Goal: Task Accomplishment & Management: Use online tool/utility

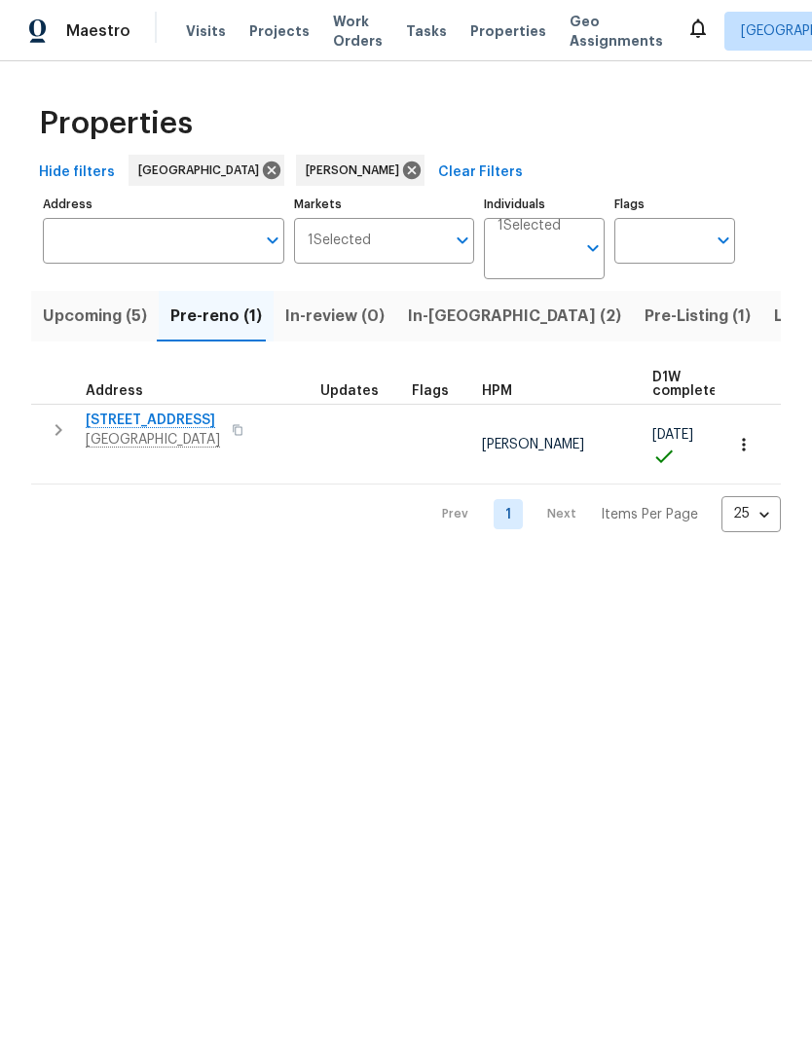
click at [95, 314] on span "Upcoming (5)" at bounding box center [95, 316] width 104 height 27
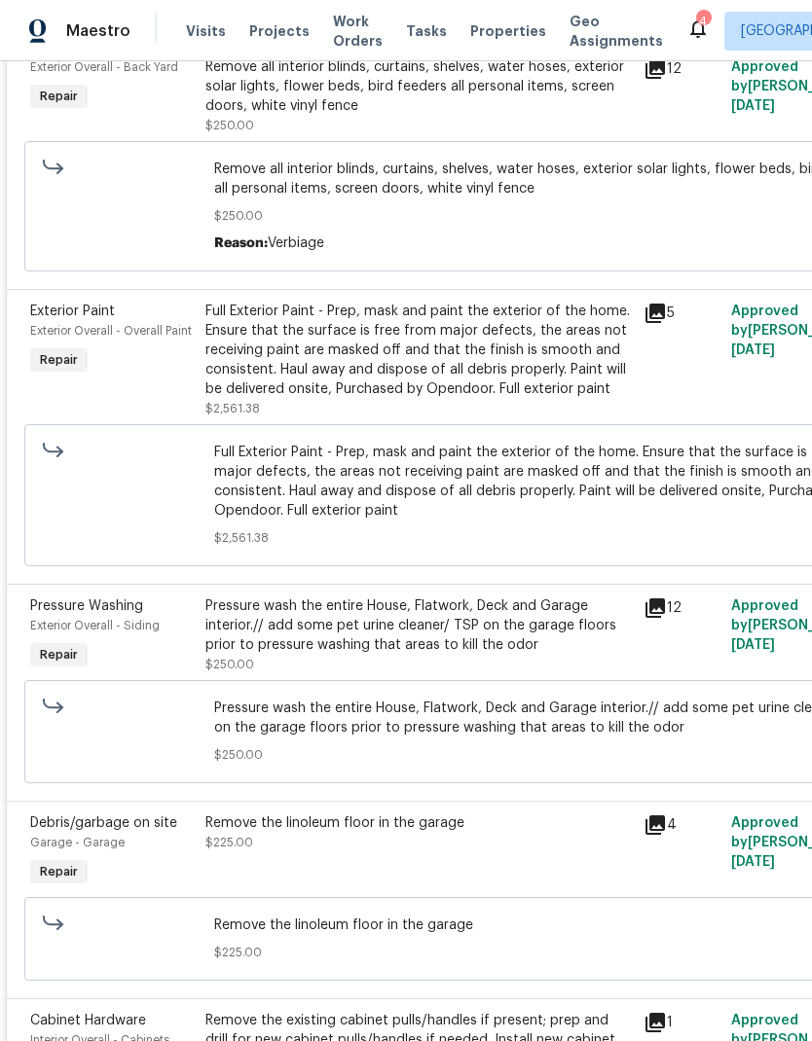
scroll to position [1969, 0]
click at [476, 347] on div "Full Exterior Paint - Prep, mask and paint the exterior of the home. Ensure tha…" at bounding box center [418, 349] width 426 height 97
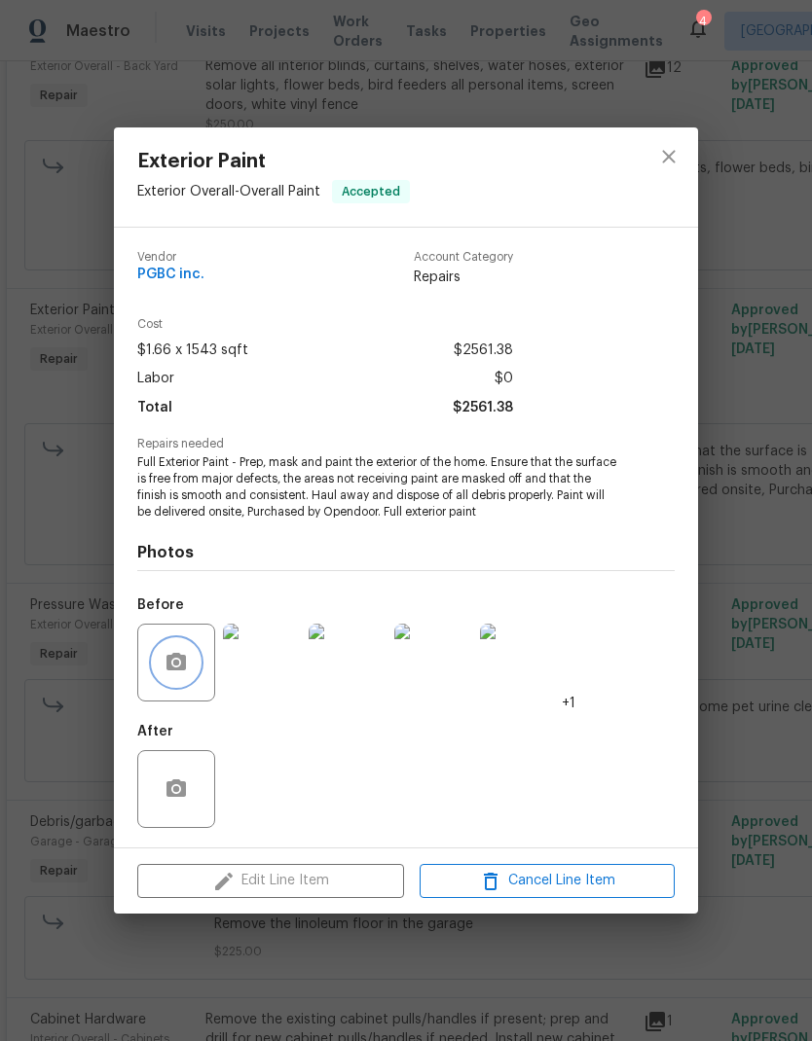
click at [186, 660] on icon "button" at bounding box center [175, 662] width 19 height 18
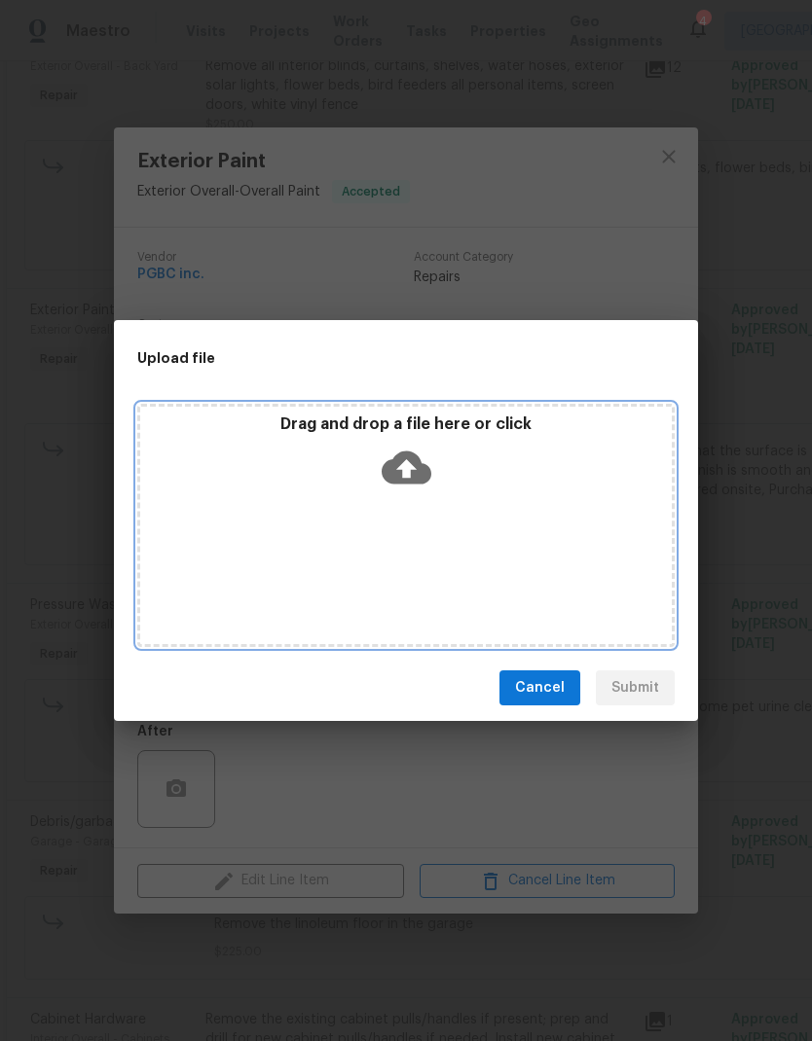
click at [403, 473] on icon at bounding box center [406, 468] width 50 height 50
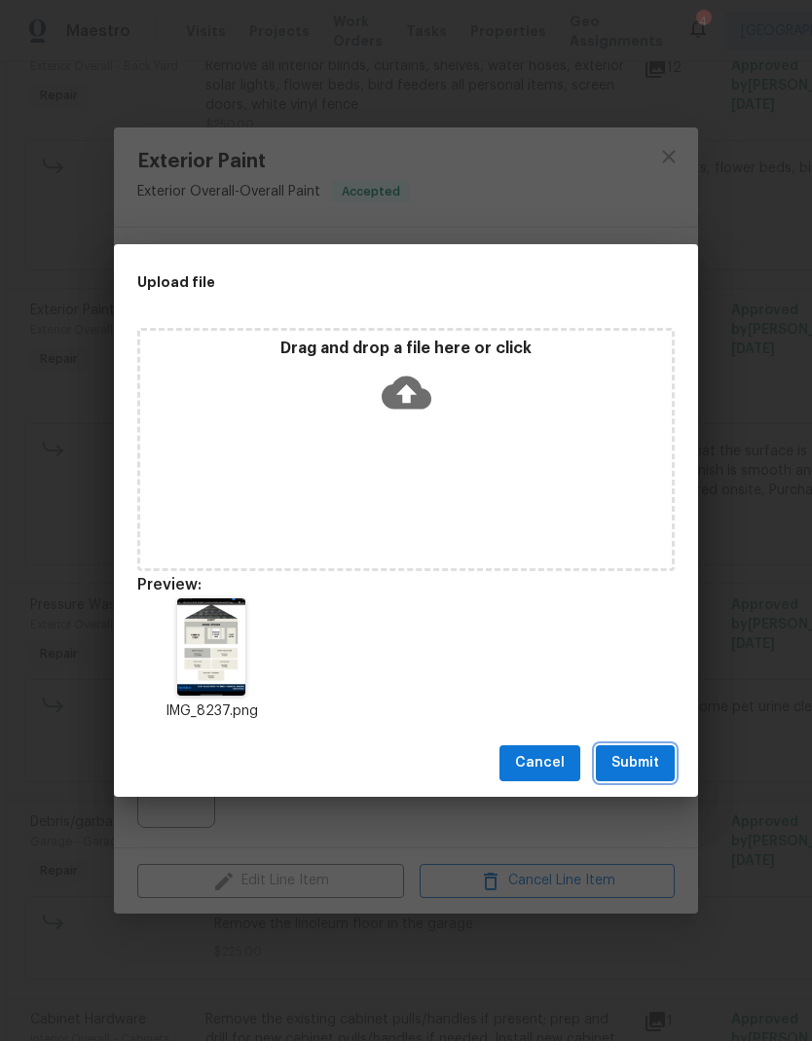
click at [647, 767] on span "Submit" at bounding box center [635, 763] width 48 height 24
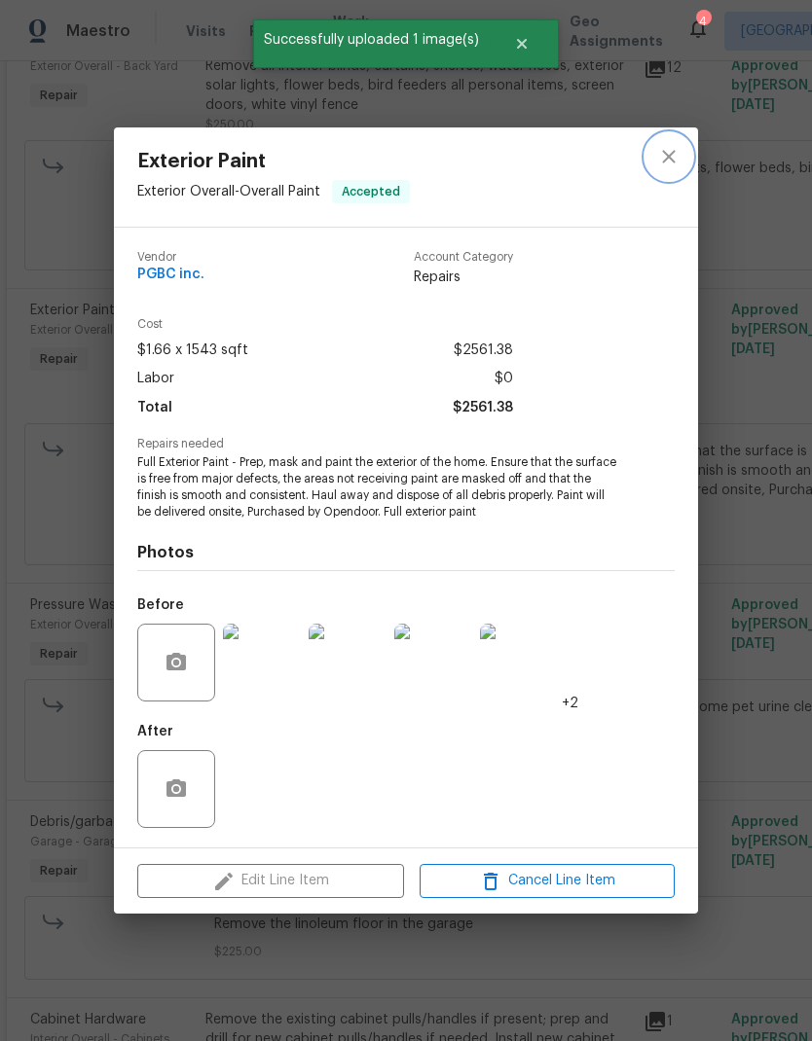
click at [672, 149] on icon "close" at bounding box center [668, 156] width 23 height 23
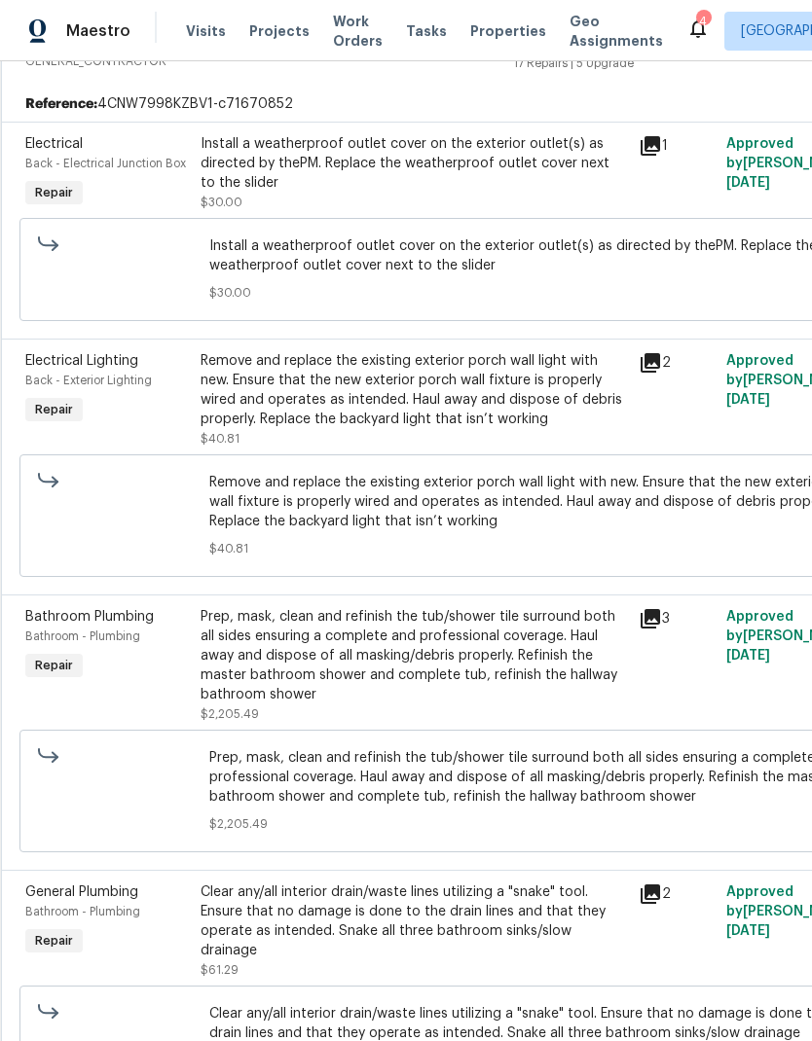
scroll to position [414, 5]
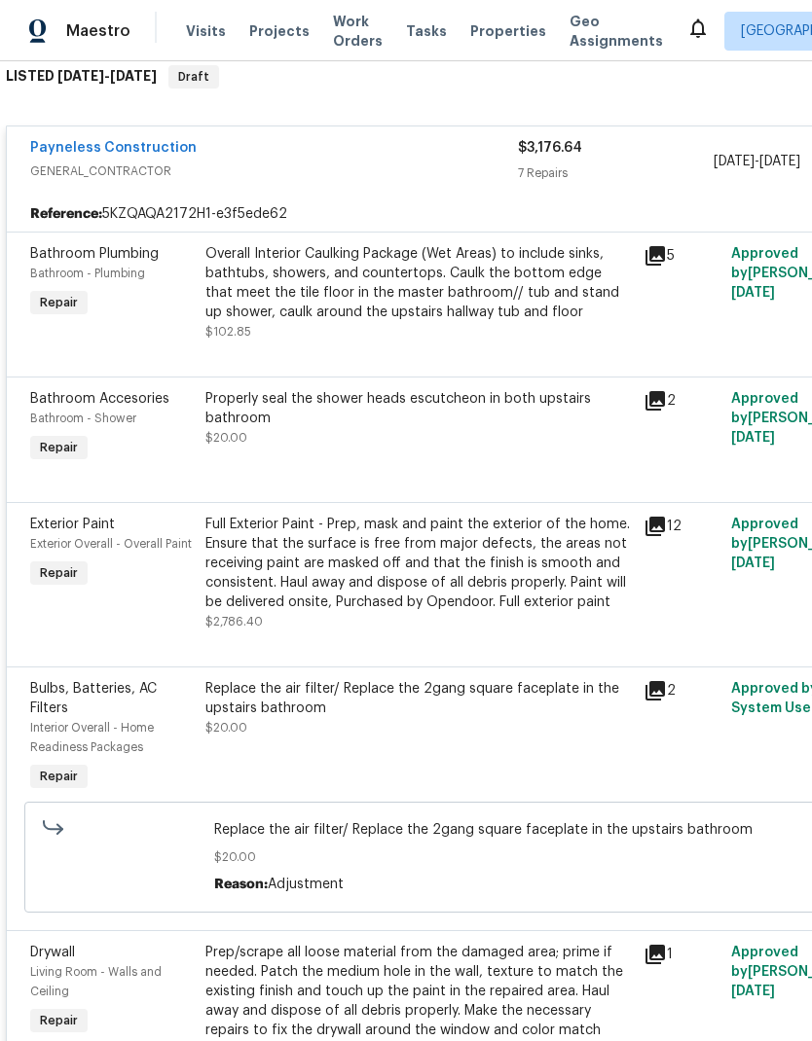
scroll to position [482, 0]
click at [662, 528] on icon at bounding box center [654, 526] width 19 height 19
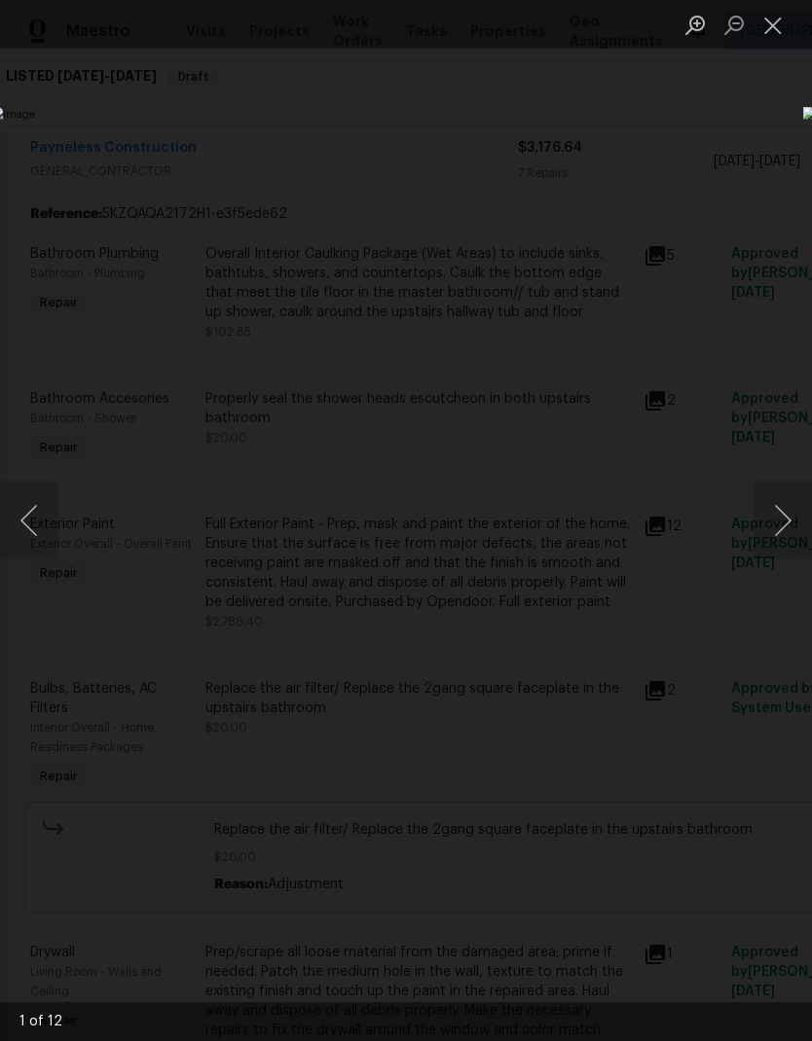
click at [783, 28] on button "Close lightbox" at bounding box center [772, 25] width 39 height 34
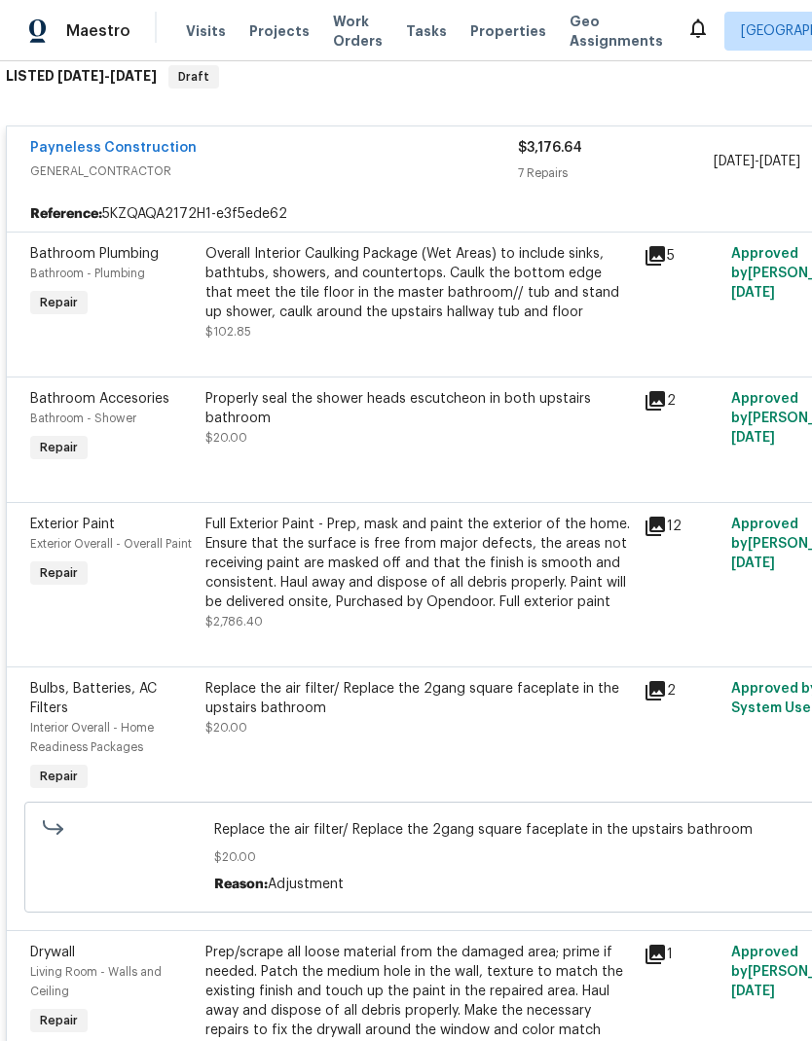
click at [455, 537] on div "Full Exterior Paint - Prep, mask and paint the exterior of the home. Ensure tha…" at bounding box center [418, 563] width 426 height 97
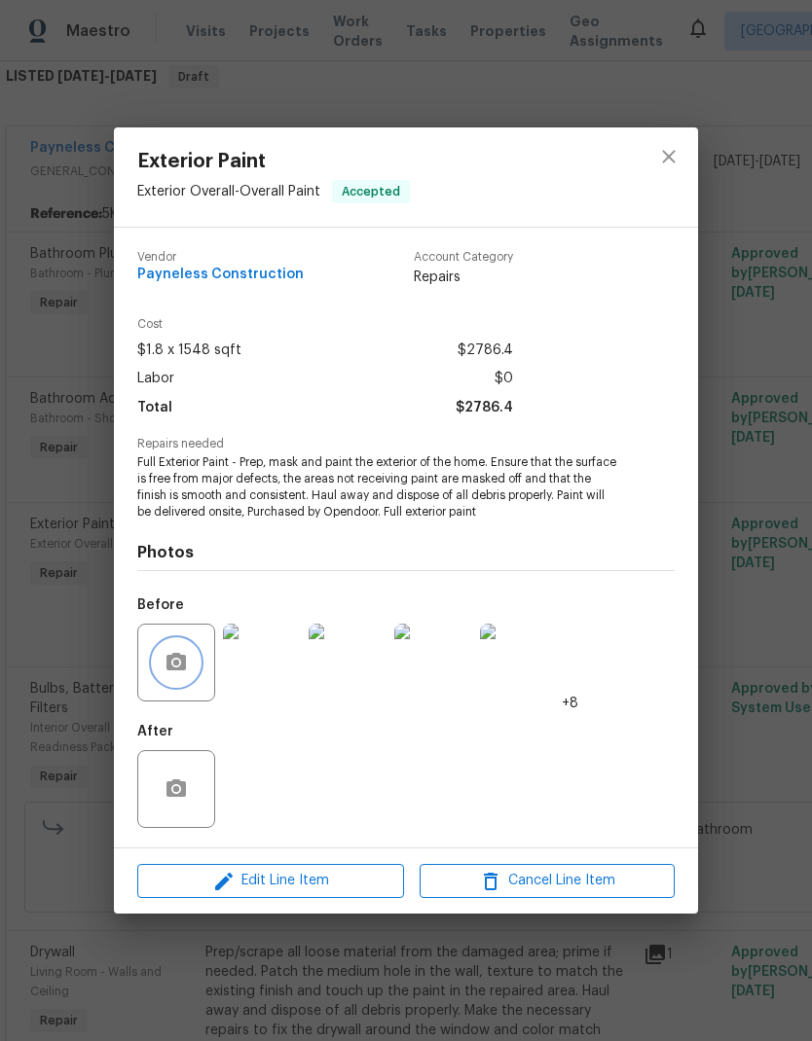
click at [179, 673] on icon "button" at bounding box center [175, 662] width 23 height 23
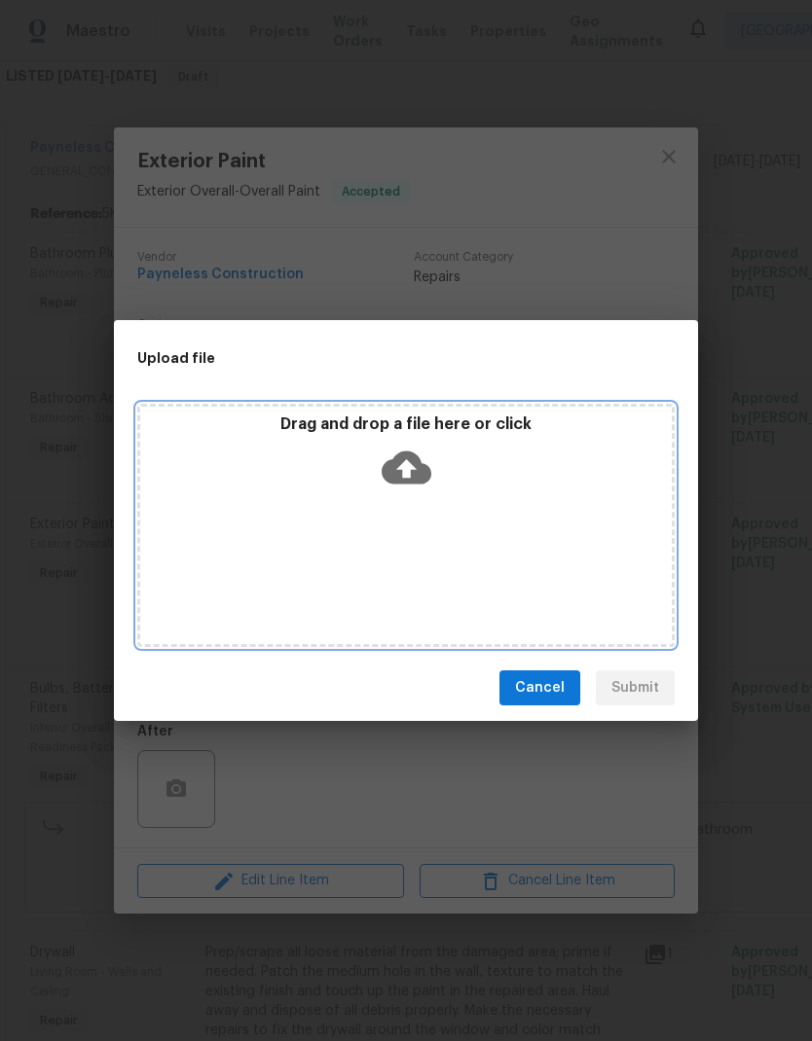
click at [417, 462] on icon at bounding box center [406, 468] width 50 height 33
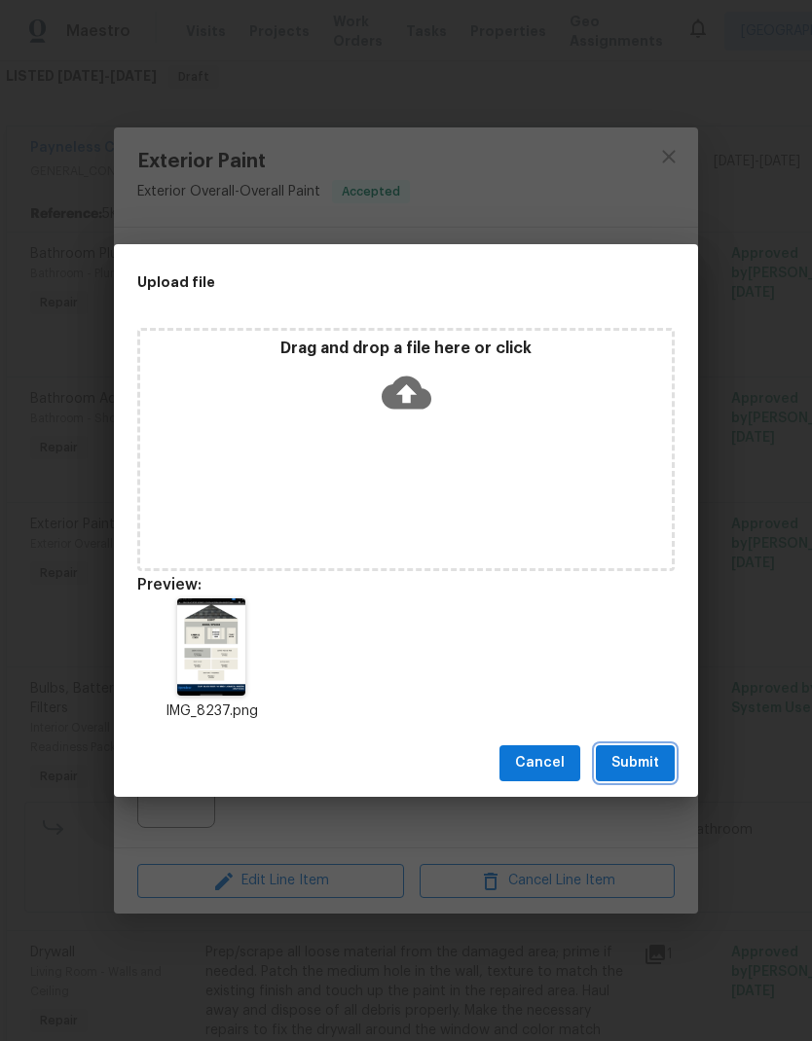
click at [650, 767] on span "Submit" at bounding box center [635, 763] width 48 height 24
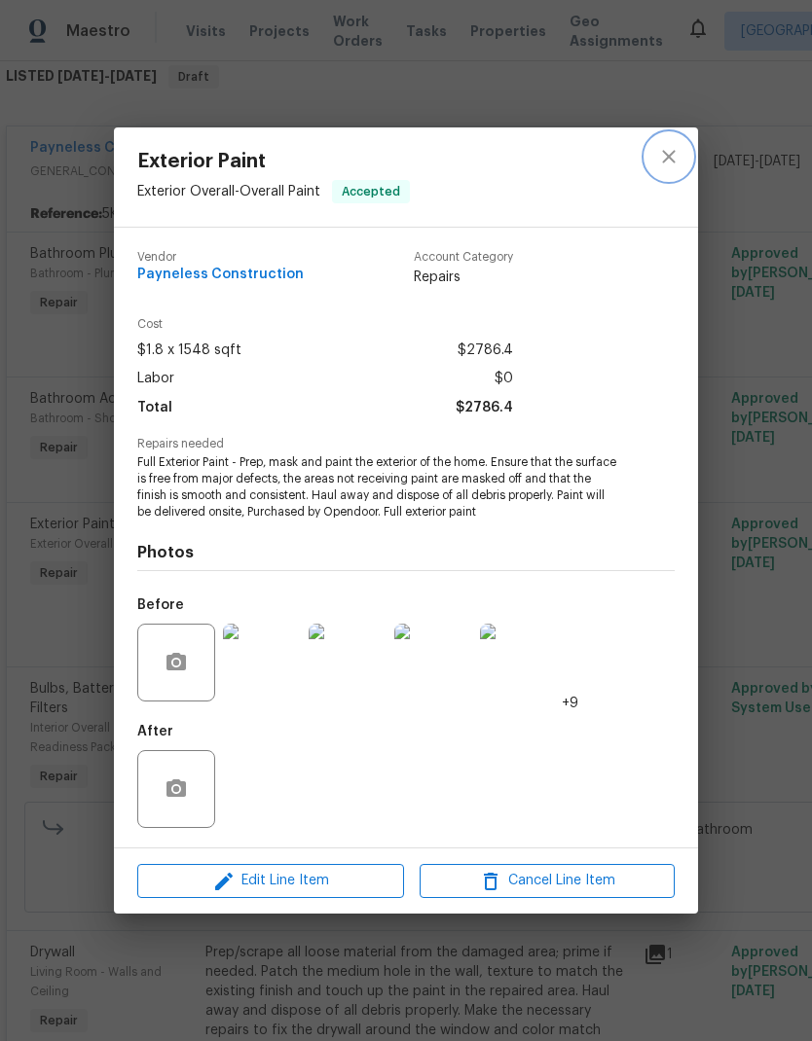
click at [665, 146] on icon "close" at bounding box center [668, 156] width 23 height 23
